Goal: Information Seeking & Learning: Learn about a topic

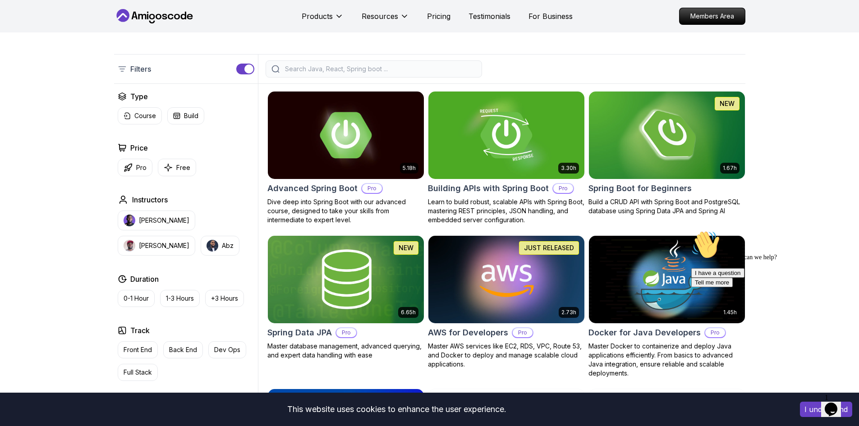
scroll to position [135, 0]
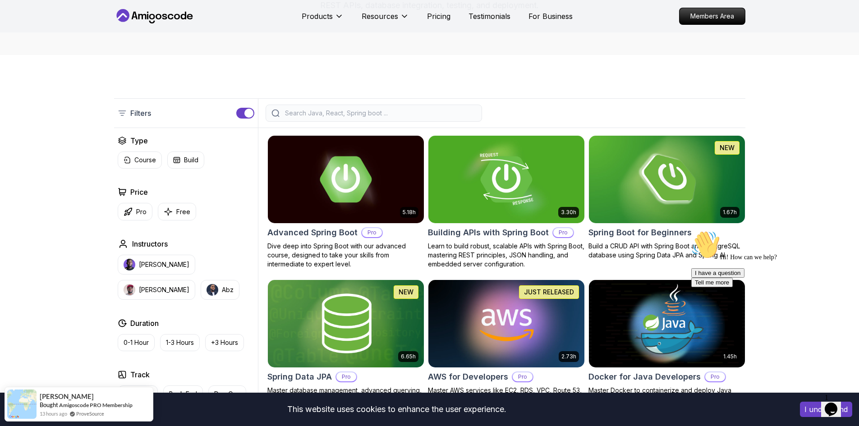
click at [378, 197] on img at bounding box center [346, 179] width 164 height 92
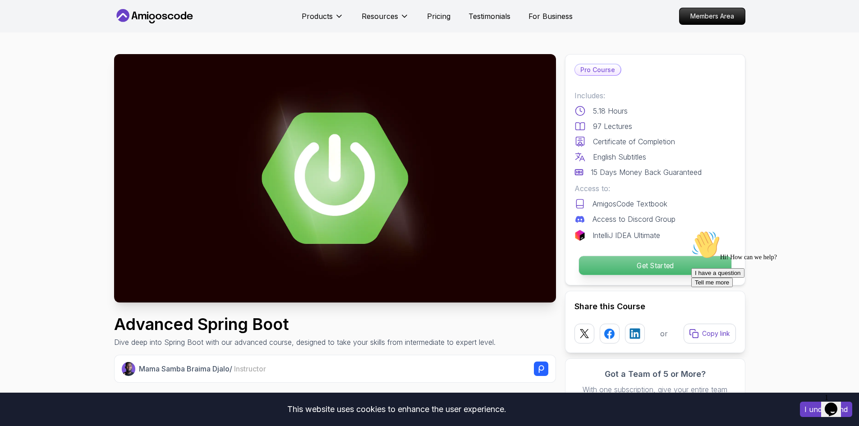
click at [660, 261] on p "Get Started" at bounding box center [654, 265] width 152 height 19
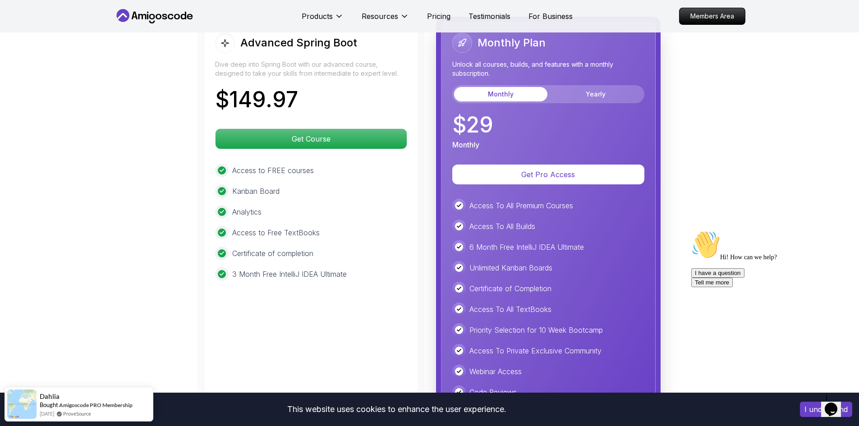
scroll to position [1993, 0]
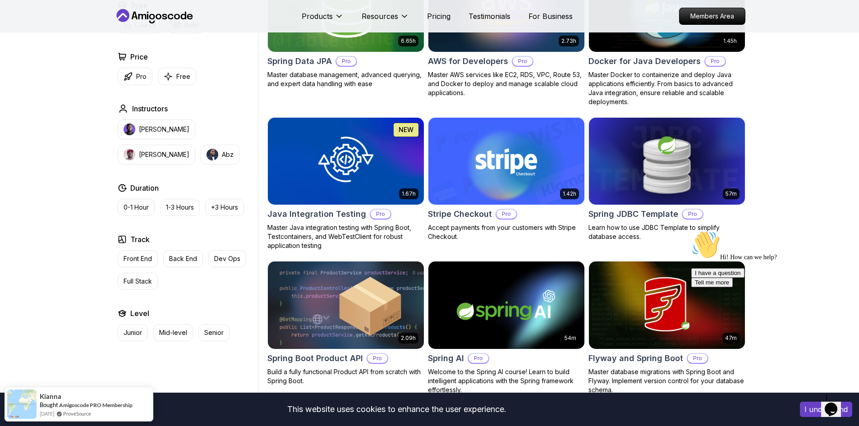
scroll to position [180, 0]
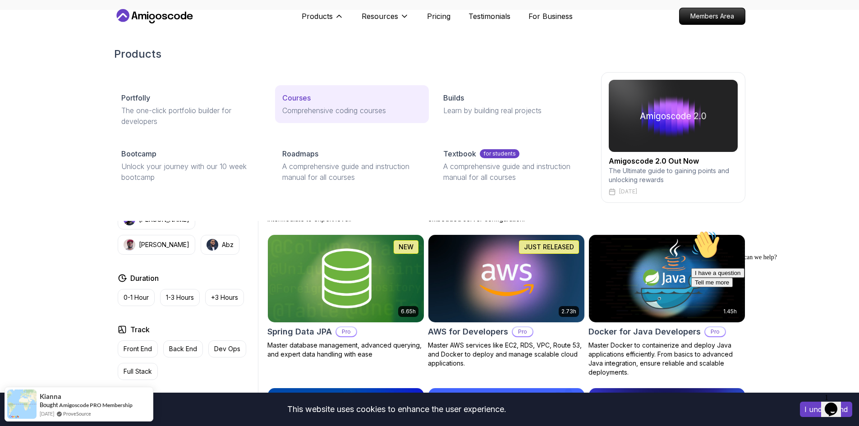
click at [322, 108] on p "Comprehensive coding courses" at bounding box center [351, 110] width 139 height 11
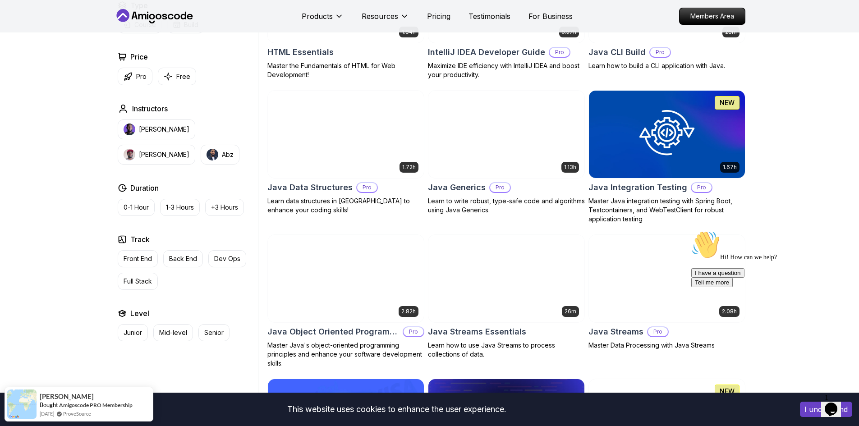
scroll to position [1307, 0]
